Goal: Information Seeking & Learning: Learn about a topic

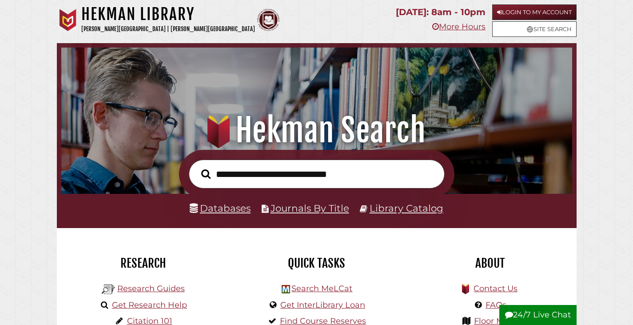
scroll to position [169, 507]
click at [247, 212] on link "Databases" at bounding box center [220, 208] width 61 height 12
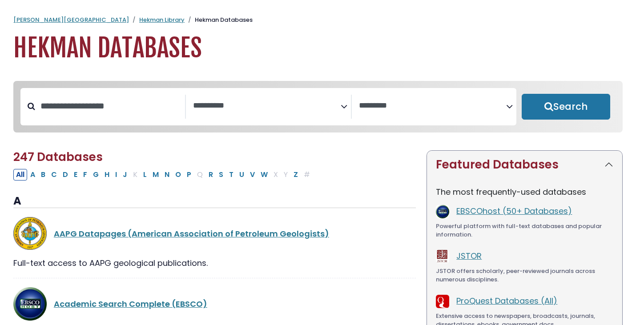
select select "Database Subject Filter"
select select "Database Vendors Filter"
click at [138, 113] on input "Search database by title or keyword" at bounding box center [110, 106] width 150 height 15
type input "*"
type input "***"
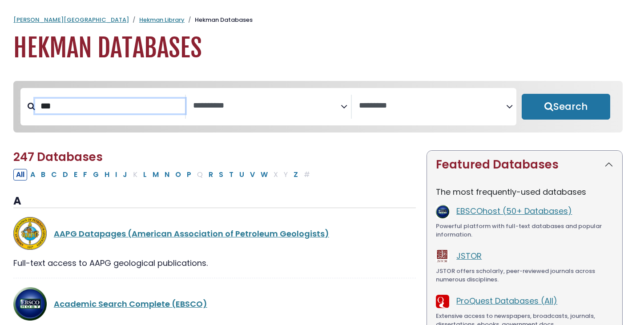
click at [521, 94] on button "Search" at bounding box center [565, 107] width 88 height 26
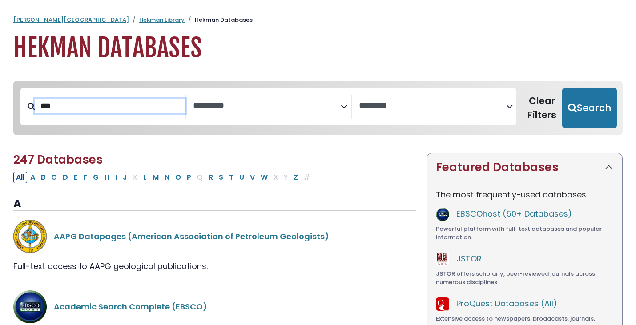
select select "Database Subject Filter"
select select "Database Vendors Filter"
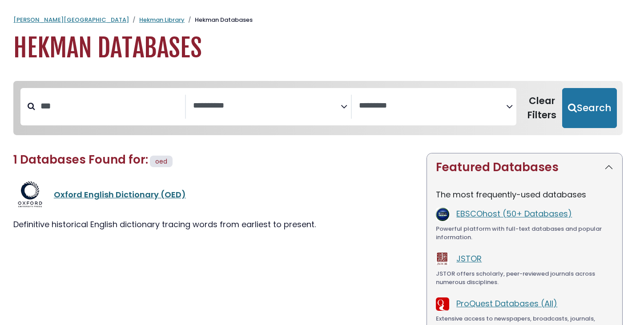
click at [118, 194] on link "Oxford English Dictionary (OED)" at bounding box center [120, 194] width 132 height 11
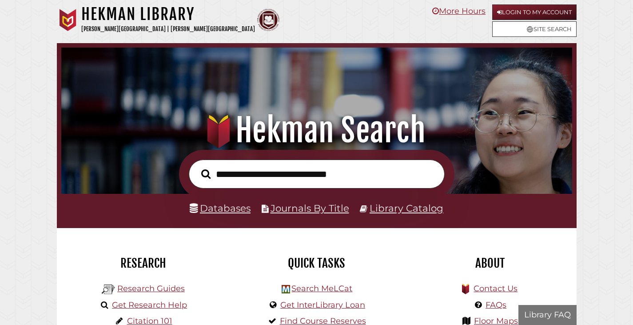
scroll to position [169, 507]
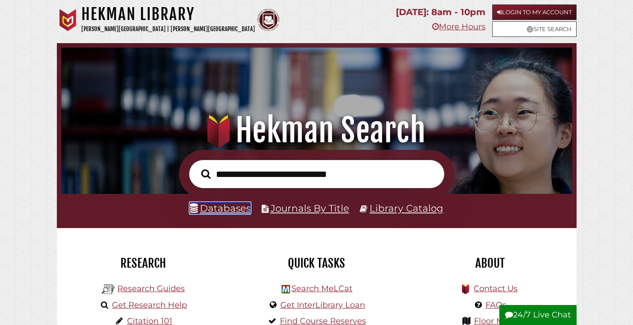
click at [220, 211] on link "Databases" at bounding box center [220, 208] width 61 height 12
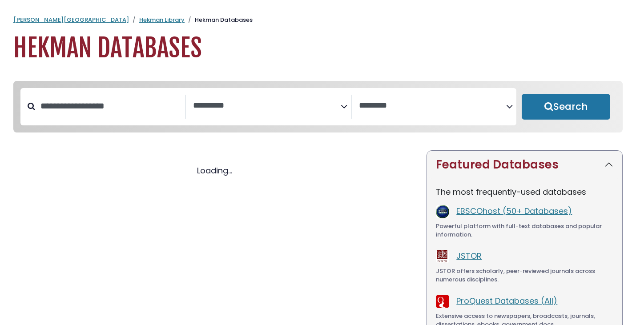
select select "Database Subject Filter"
select select "Database Vendors Filter"
select select "Database Subject Filter"
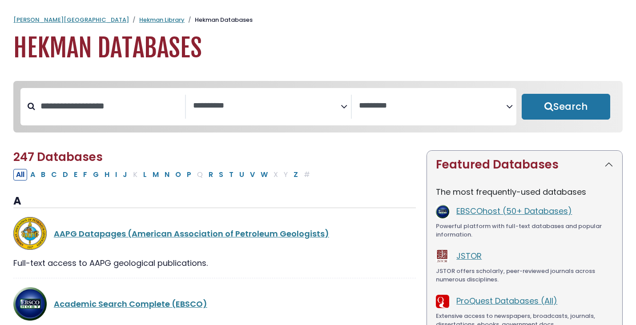
click at [381, 98] on span "Search filters" at bounding box center [432, 107] width 147 height 24
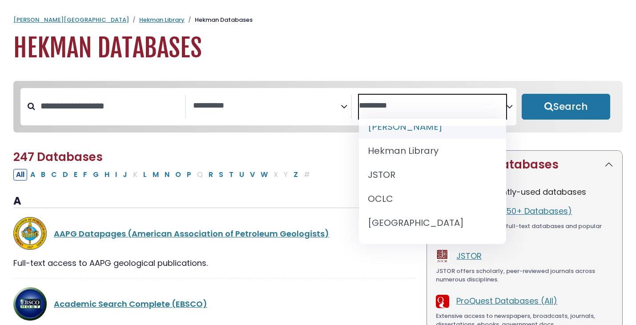
scroll to position [129, 0]
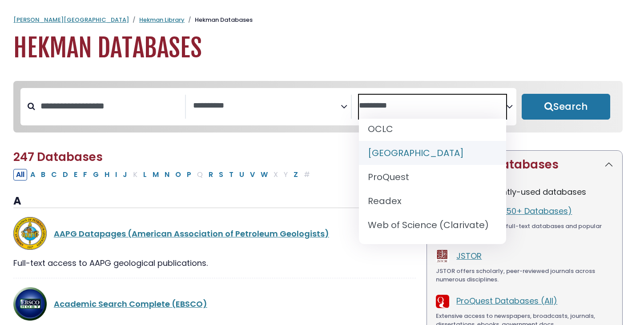
select select "******"
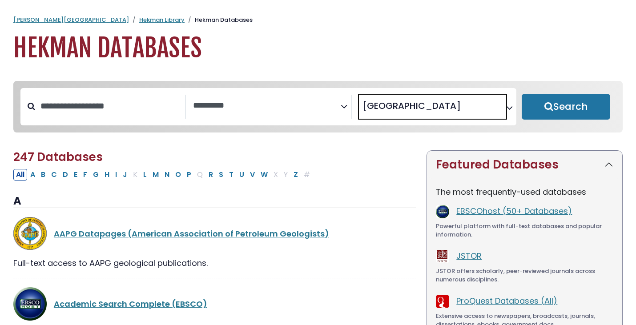
scroll to position [69, 0]
click at [533, 114] on button "Search" at bounding box center [565, 107] width 88 height 26
select select "Database Subject Filter"
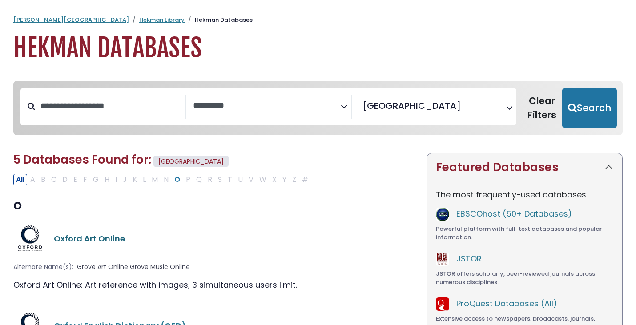
click at [98, 239] on link "Oxford Art Online" at bounding box center [89, 238] width 71 height 11
select select "Database Subject Filter"
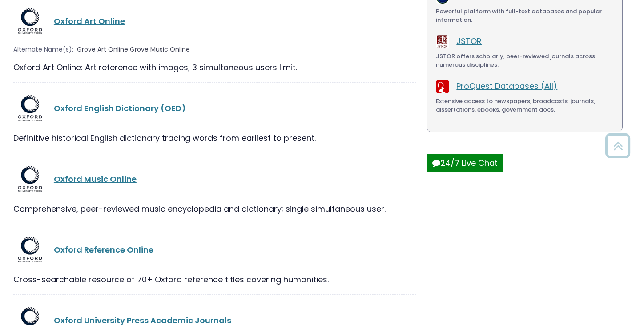
scroll to position [222, 0]
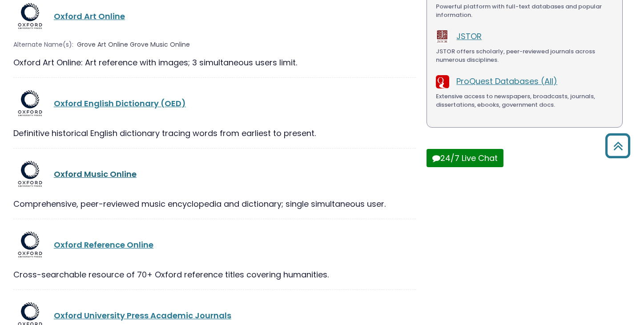
click at [105, 174] on link "Oxford Music Online" at bounding box center [95, 173] width 83 height 11
